Goal: Task Accomplishment & Management: Manage account settings

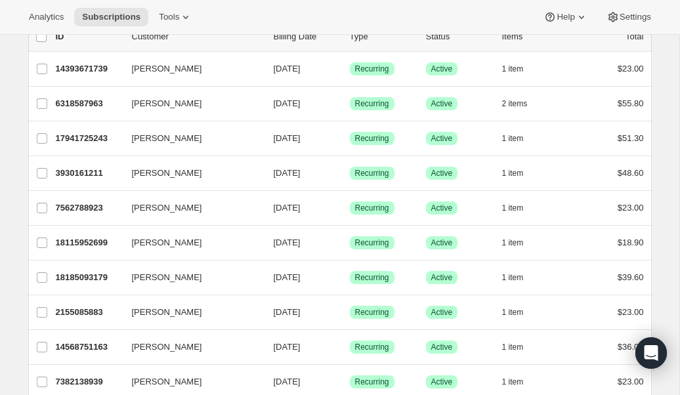
scroll to position [95, 0]
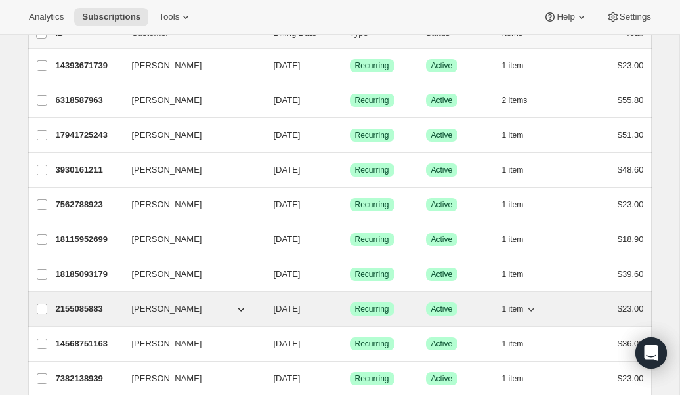
click at [90, 307] on p "2155085883" at bounding box center [89, 309] width 66 height 13
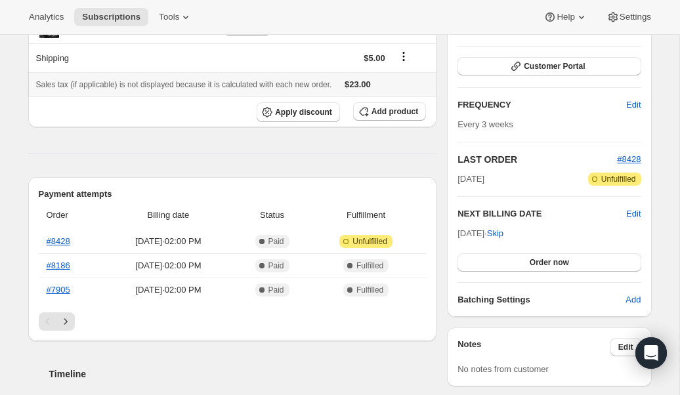
scroll to position [176, 0]
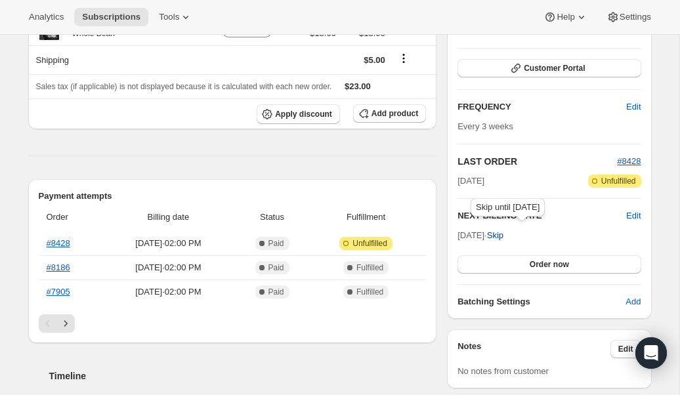
click at [504, 232] on span "Skip" at bounding box center [495, 235] width 16 height 13
